Goal: Task Accomplishment & Management: Complete application form

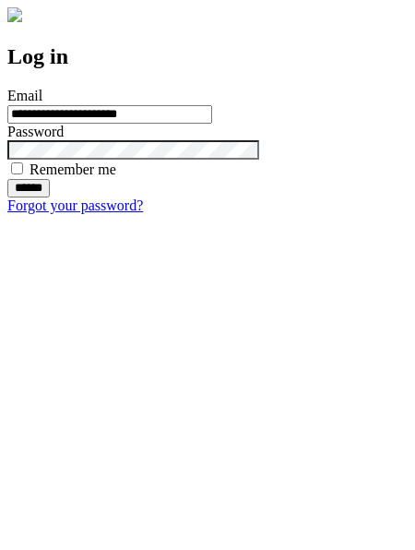
type input "**********"
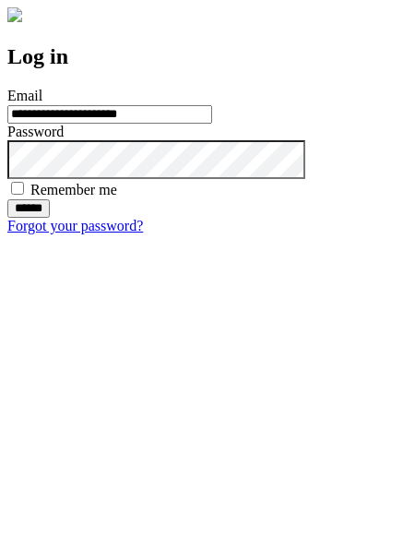
click at [50, 218] on input "******" at bounding box center [28, 208] width 42 height 18
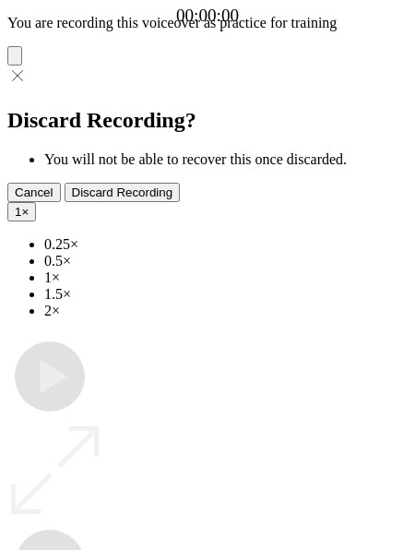
type input "**********"
